Goal: Information Seeking & Learning: Learn about a topic

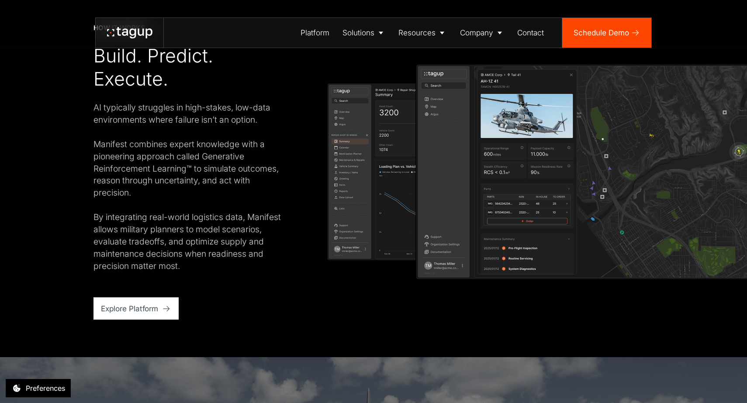
scroll to position [1620, 0]
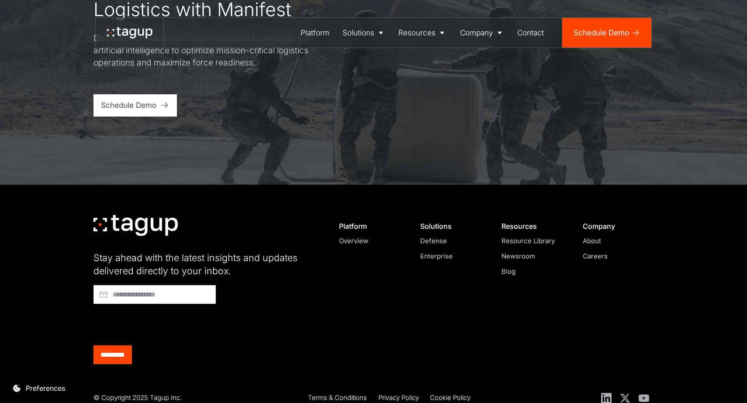
scroll to position [3603, 0]
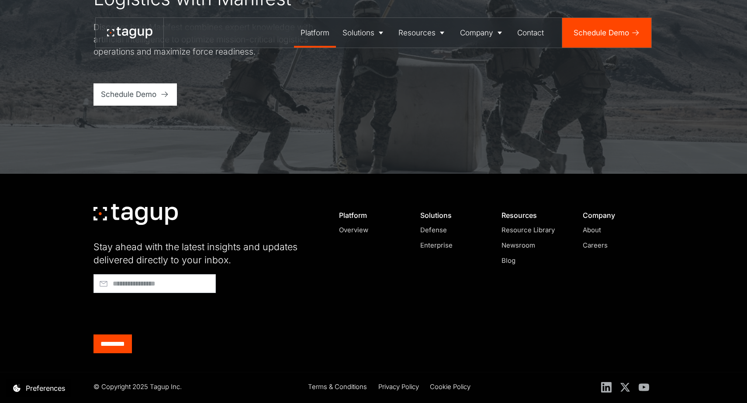
click at [311, 29] on div "Platform" at bounding box center [315, 32] width 29 height 11
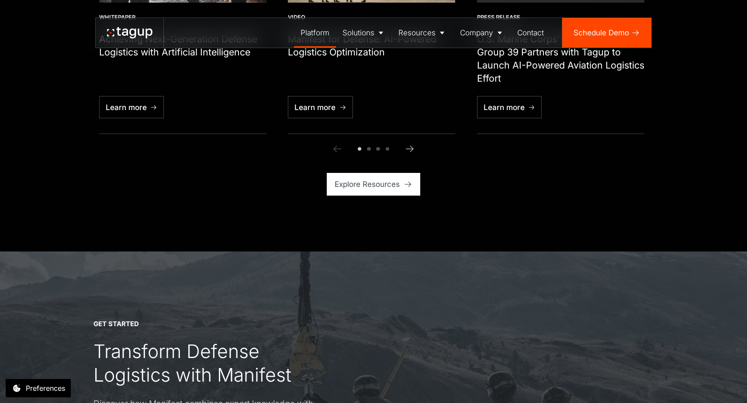
scroll to position [2487, 0]
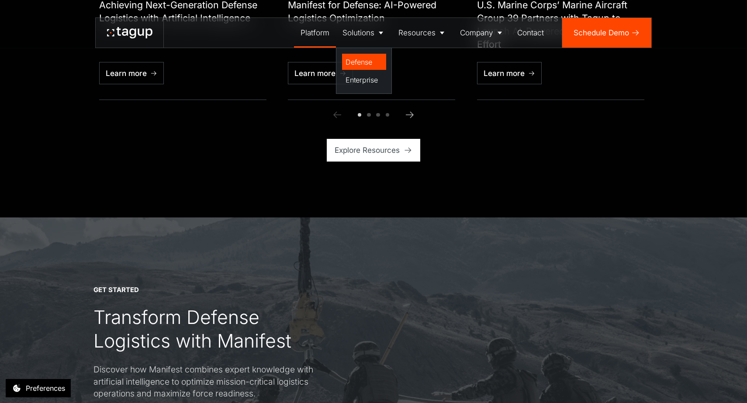
click at [357, 57] on div "Defense" at bounding box center [364, 62] width 37 height 10
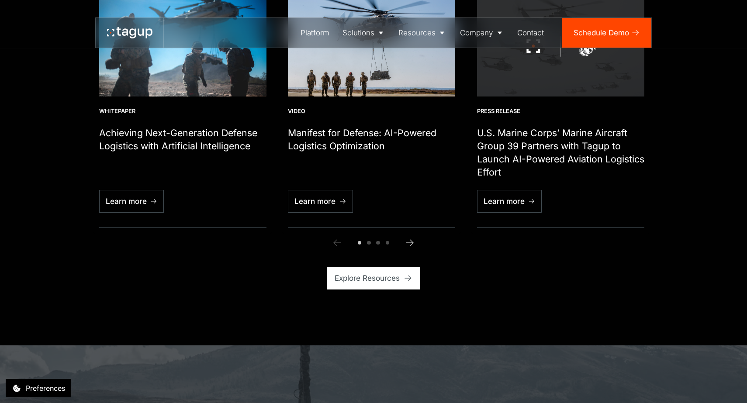
scroll to position [2792, 0]
